Goal: Find contact information: Find contact information

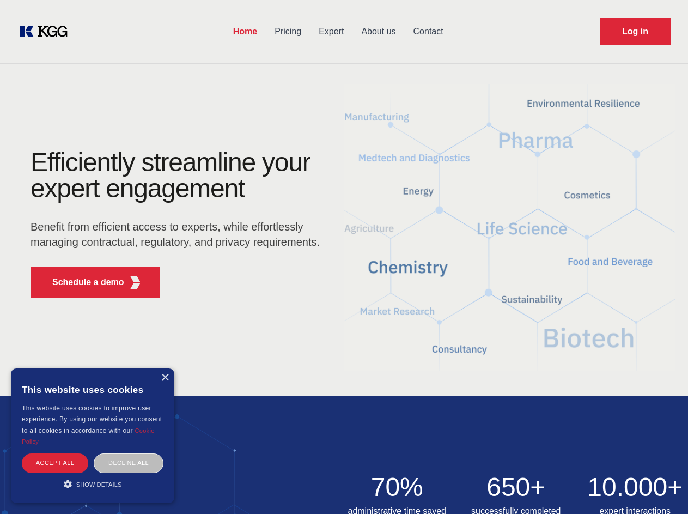
click at [344, 257] on div "Efficiently streamline your expert engagement Benefit from efficient access to …" at bounding box center [178, 227] width 331 height 157
click at [82, 282] on p "Schedule a demo" at bounding box center [88, 282] width 72 height 13
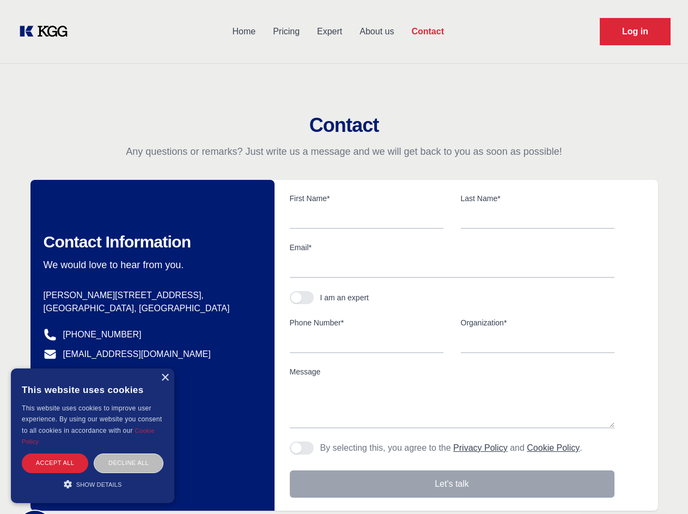
click at [164, 377] on div "× This website uses cookies This website uses cookies to improve user experienc…" at bounding box center [92, 435] width 163 height 135
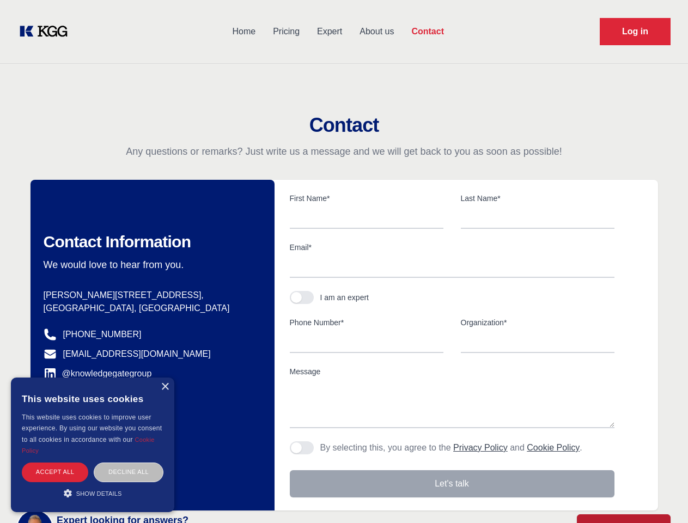
click at [55, 462] on div "Accept all" at bounding box center [55, 471] width 66 height 19
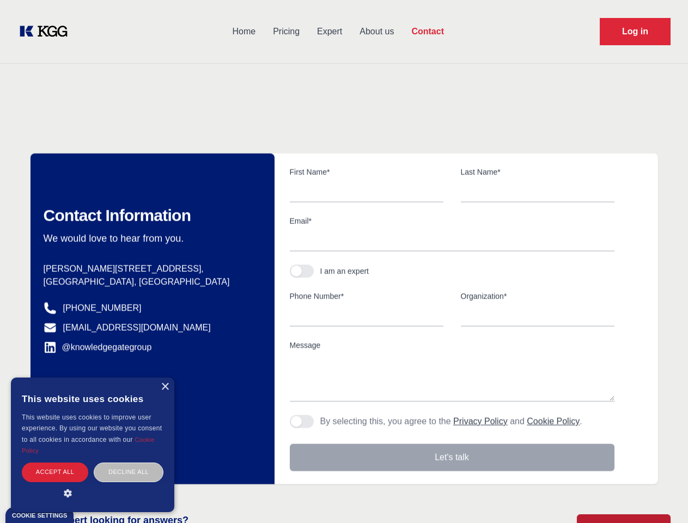
click at [129, 462] on div "Contact Information We would love to hear from you. Postal address [PERSON_NAME…" at bounding box center [152, 319] width 244 height 331
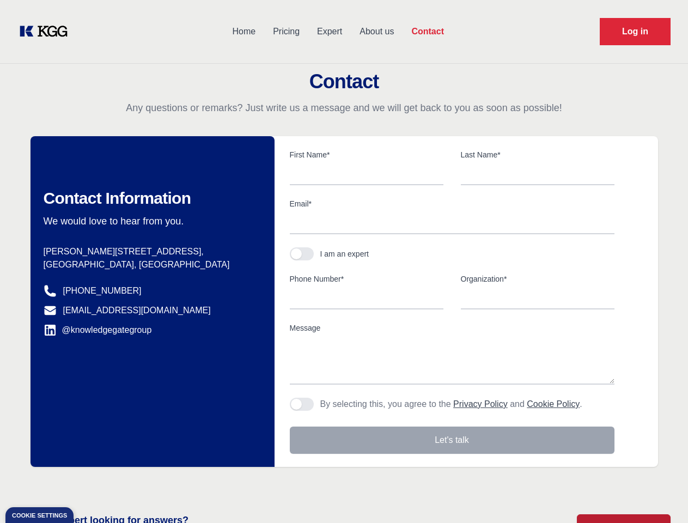
click at [93, 484] on main "Contact Any questions or remarks? Just write us a message and we will get back …" at bounding box center [344, 283] width 688 height 567
